Goal: Task Accomplishment & Management: Manage account settings

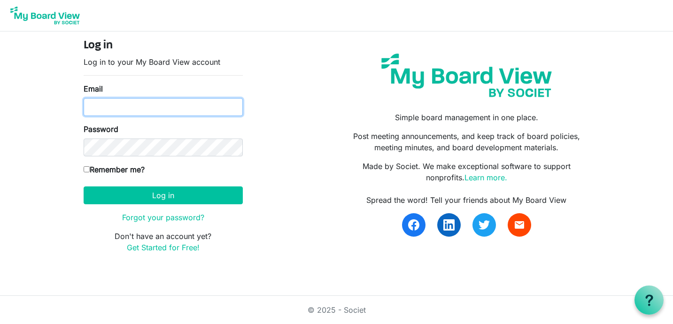
click at [167, 108] on input "Email" at bounding box center [163, 107] width 159 height 18
type input "col@insideouttheatre.com"
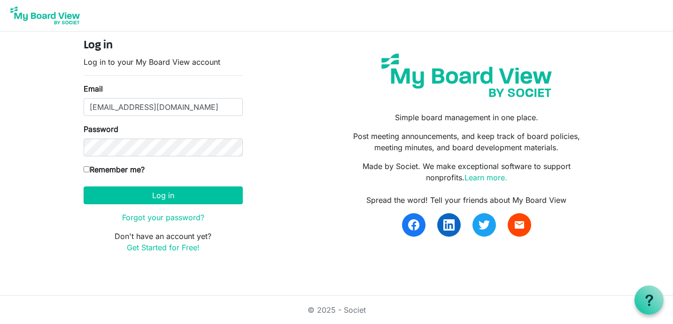
click at [86, 169] on input "Remember me?" at bounding box center [87, 169] width 6 height 6
checkbox input "true"
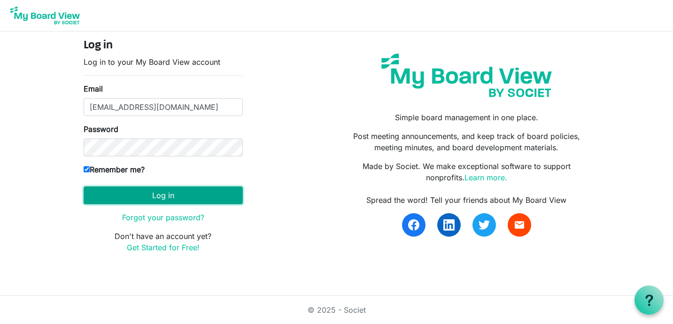
click at [154, 194] on button "Log in" at bounding box center [163, 195] width 159 height 18
